Goal: Information Seeking & Learning: Learn about a topic

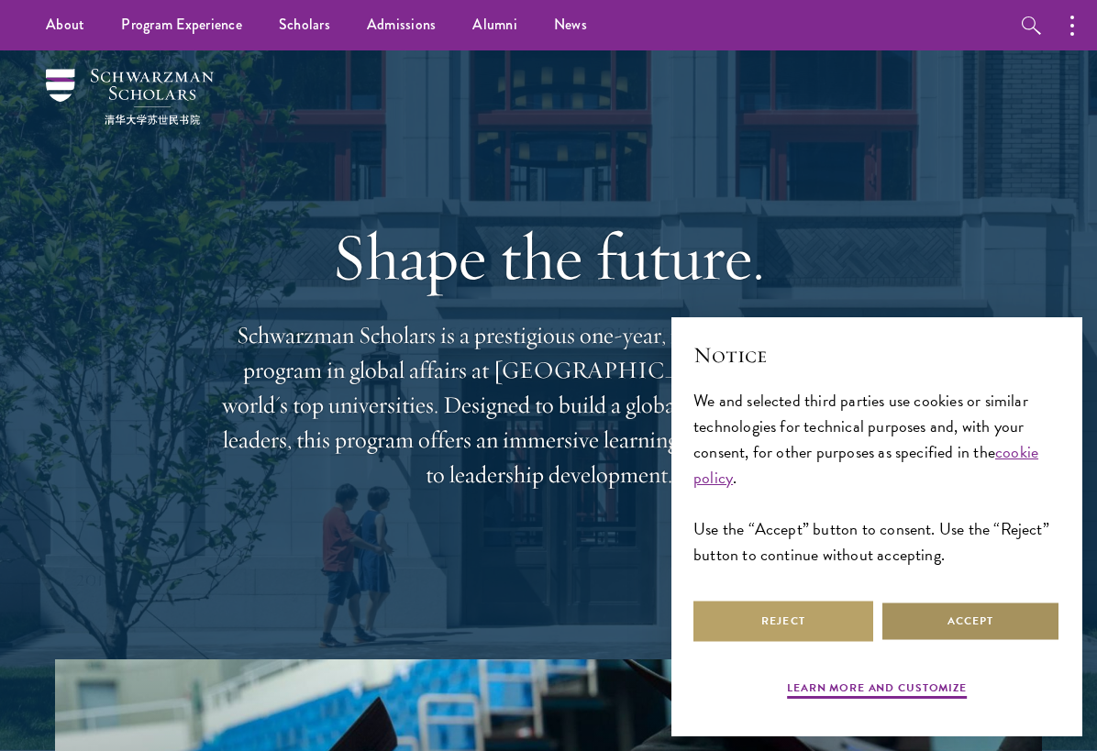
click at [994, 633] on button "Accept" at bounding box center [971, 621] width 180 height 41
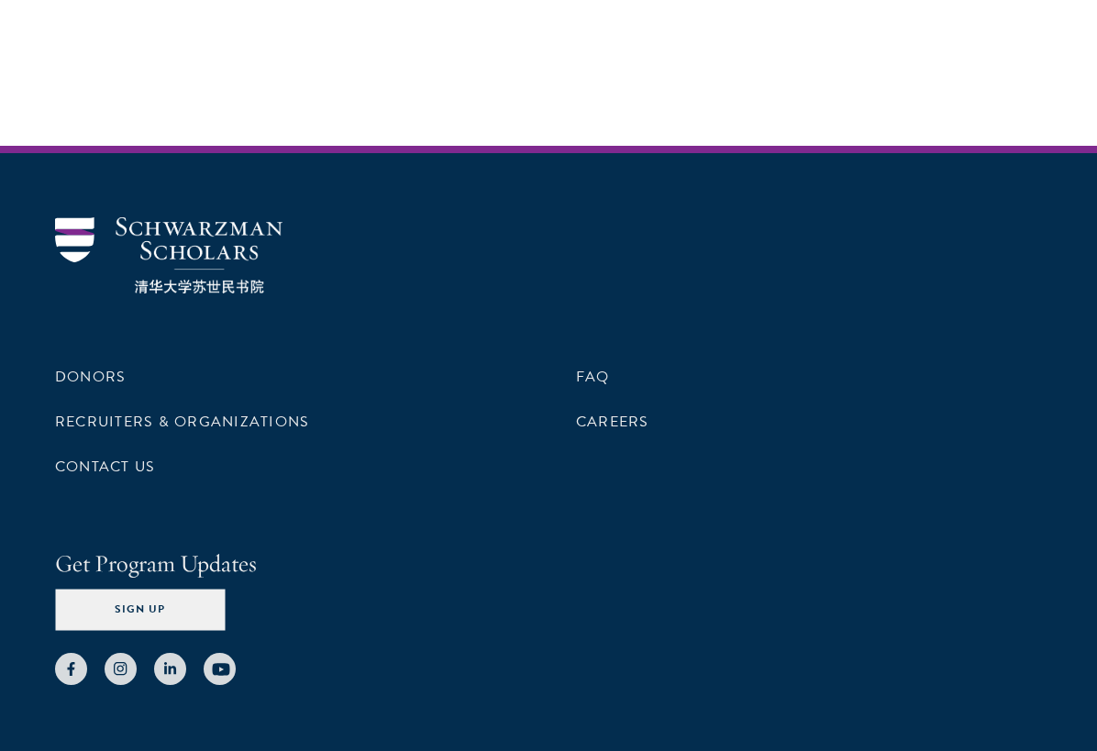
scroll to position [5619, 0]
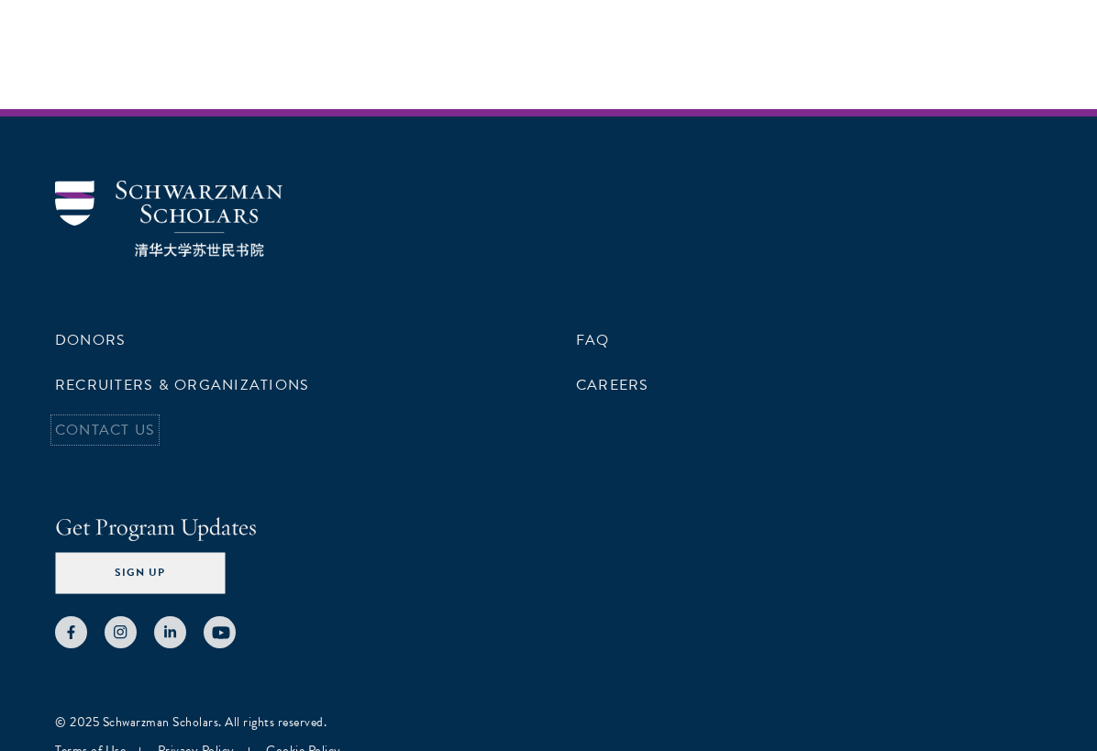
click at [87, 419] on link "Contact Us" at bounding box center [105, 430] width 100 height 22
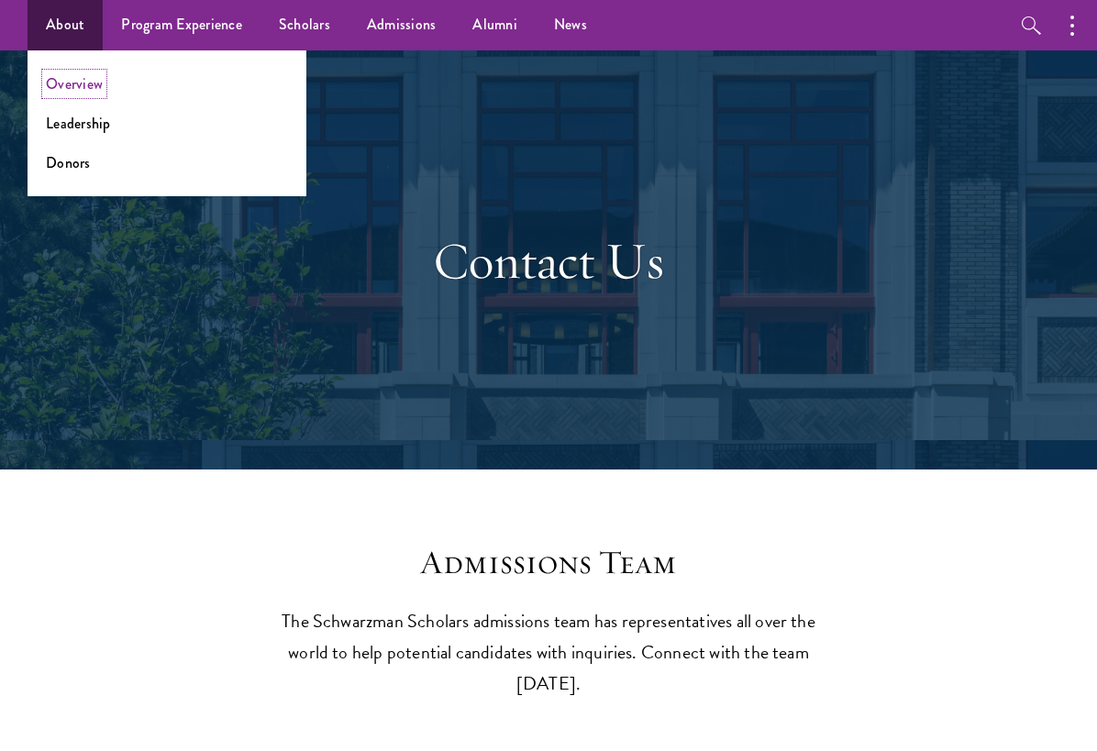
click at [71, 84] on link "Overview" at bounding box center [74, 83] width 57 height 21
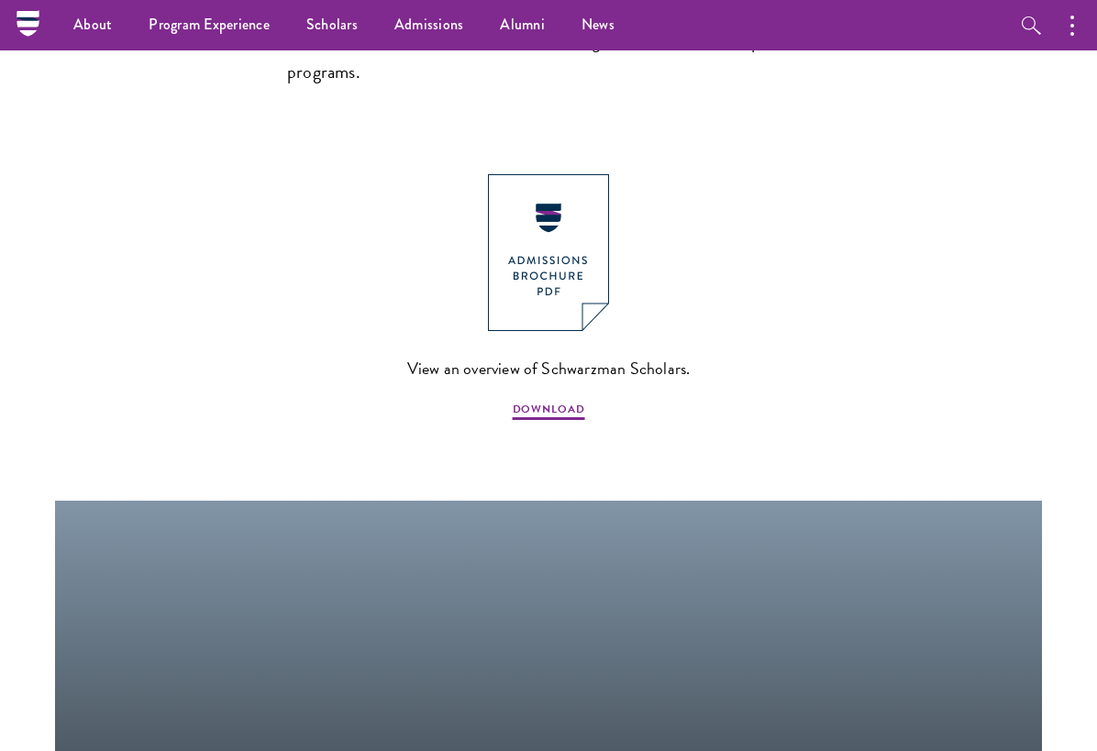
scroll to position [1505, 0]
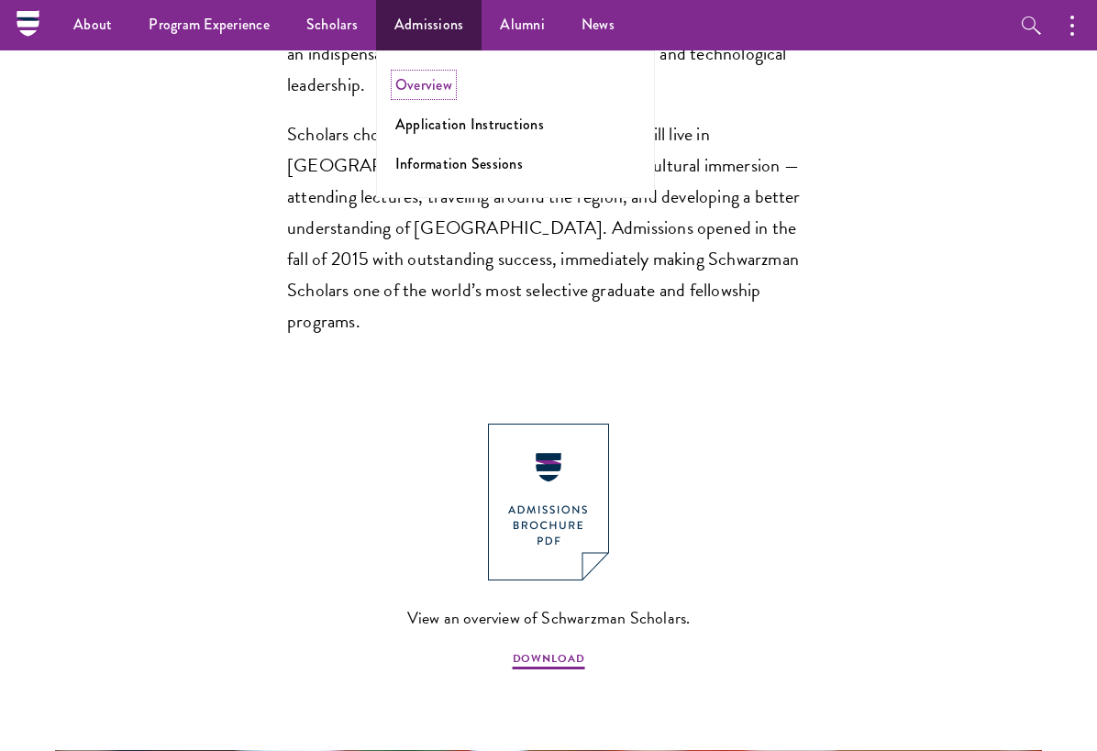
click at [416, 90] on link "Overview" at bounding box center [423, 84] width 57 height 21
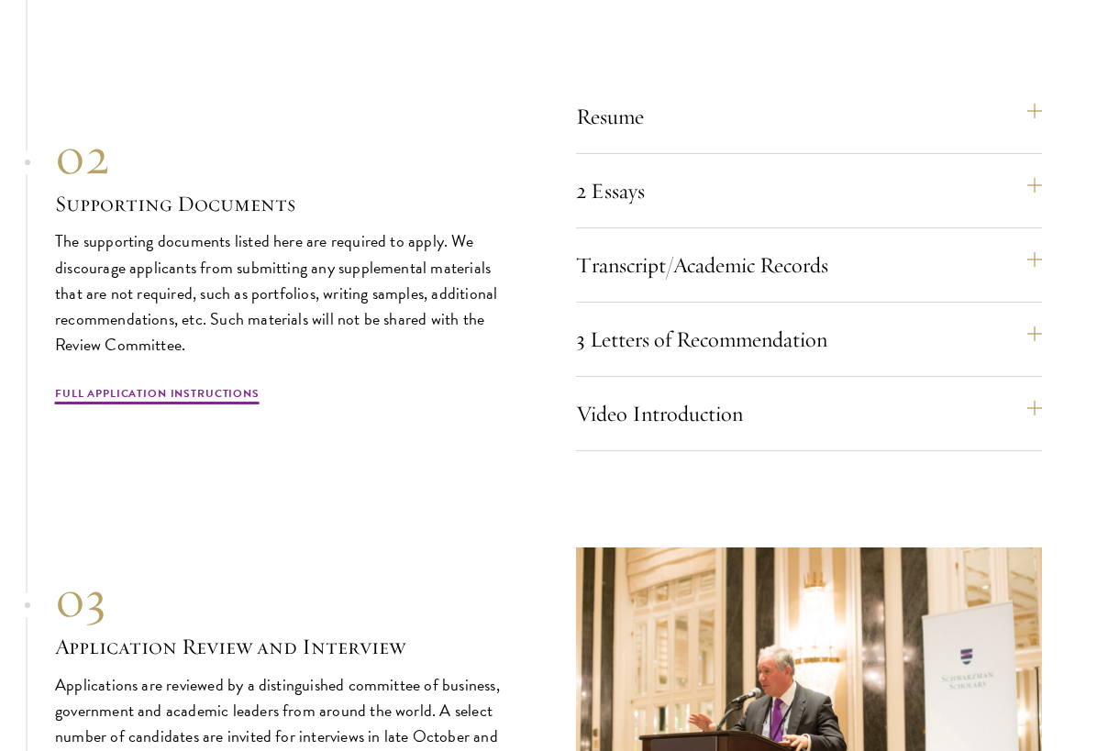
scroll to position [5525, 0]
